Goal: Task Accomplishment & Management: Use online tool/utility

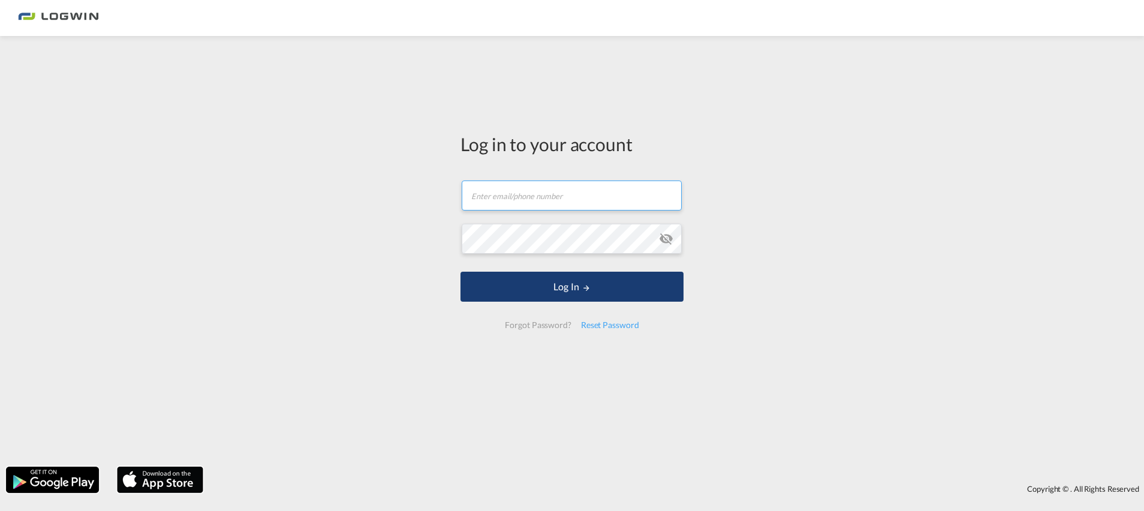
type input "[PERSON_NAME][EMAIL_ADDRESS][DOMAIN_NAME]"
click at [634, 283] on button "Log In" at bounding box center [571, 287] width 223 height 30
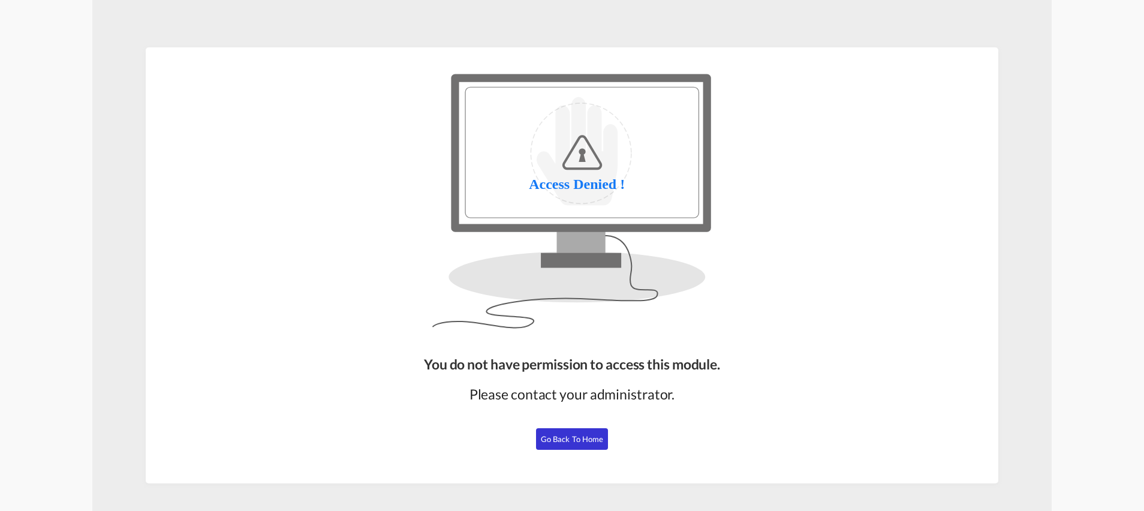
click at [572, 434] on span "Go Back to Home" at bounding box center [572, 439] width 63 height 10
